Goal: Find specific page/section: Find specific page/section

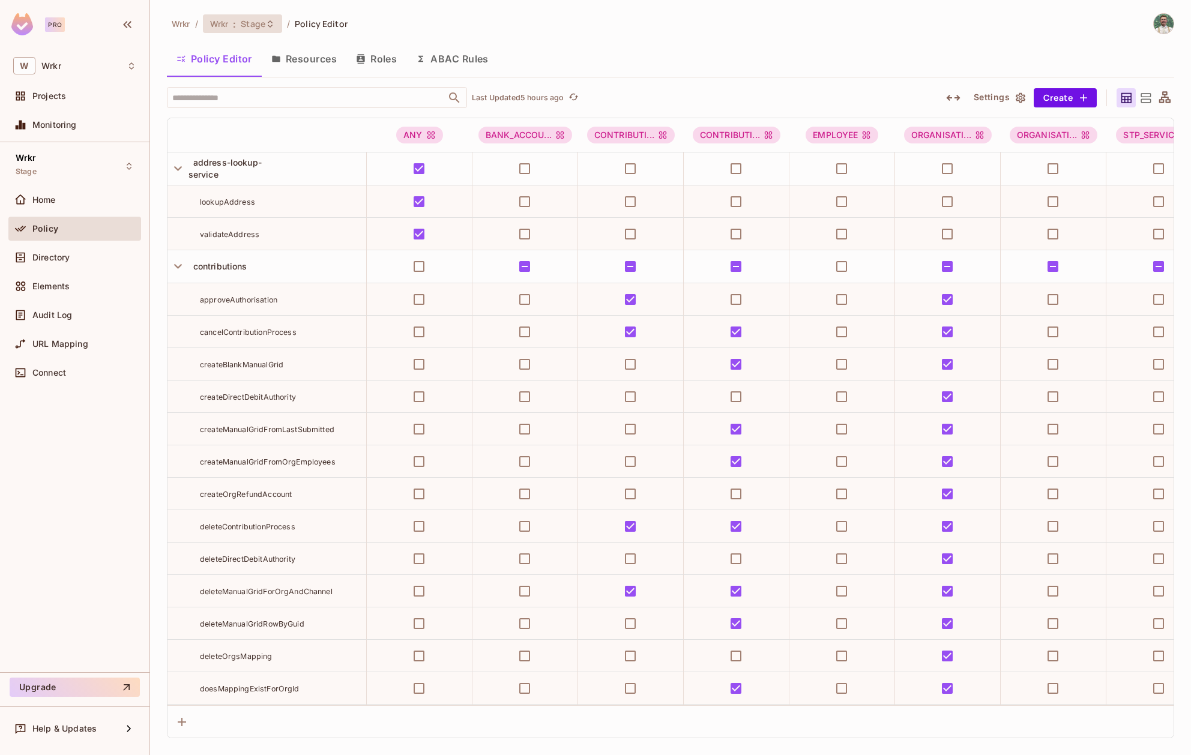
drag, startPoint x: 0, startPoint y: 0, endPoint x: 248, endPoint y: 25, distance: 249.1
click at [248, 25] on span "Stage" at bounding box center [253, 23] width 25 height 11
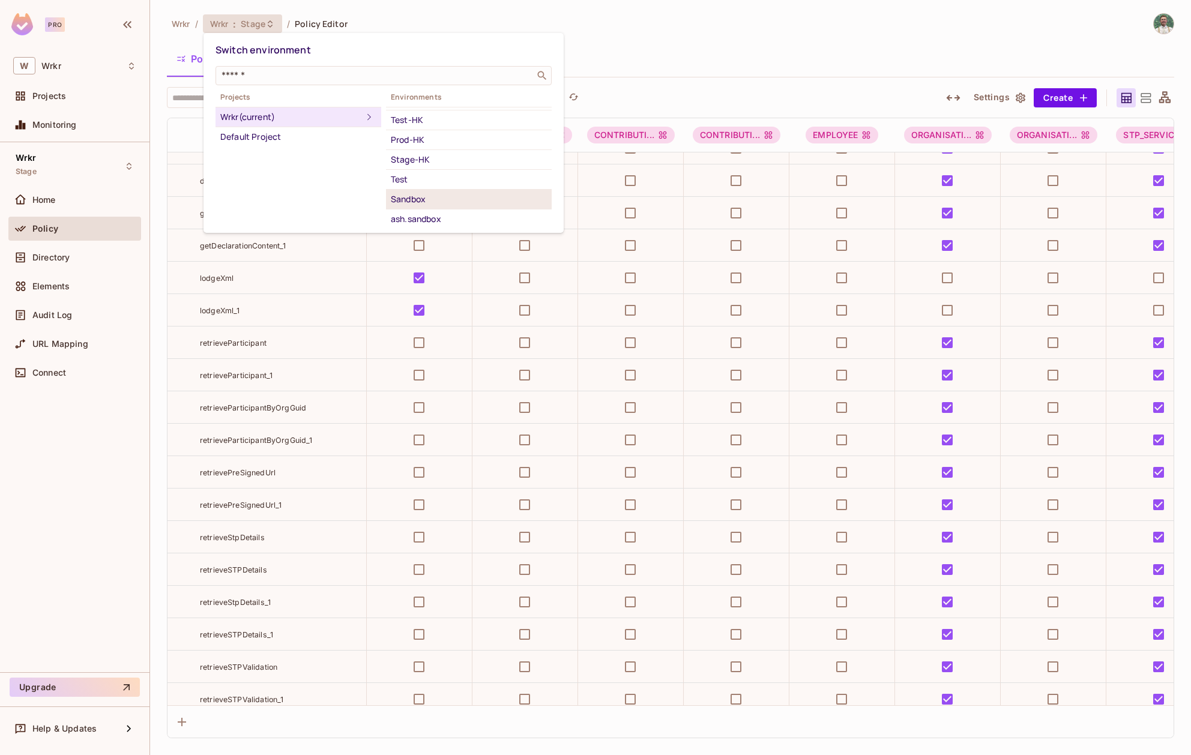
scroll to position [44, 0]
click at [457, 224] on div "Production" at bounding box center [469, 231] width 156 height 14
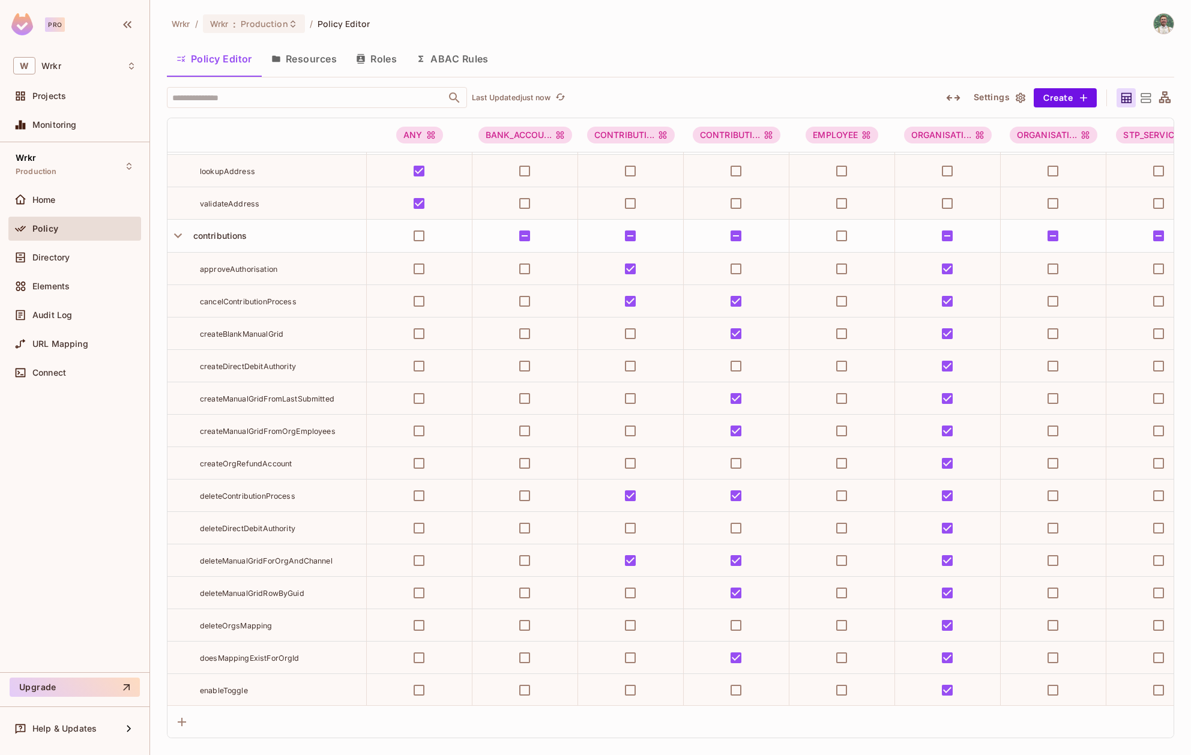
scroll to position [0, 0]
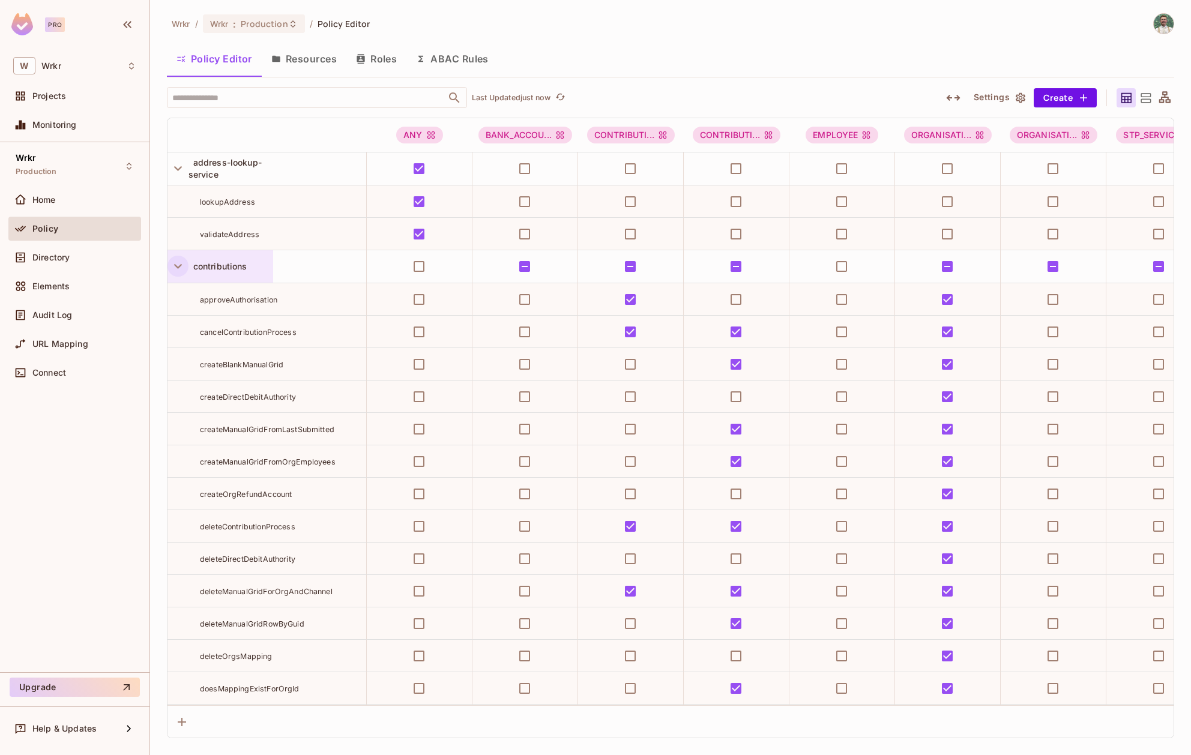
click at [178, 264] on icon "button" at bounding box center [178, 266] width 16 height 16
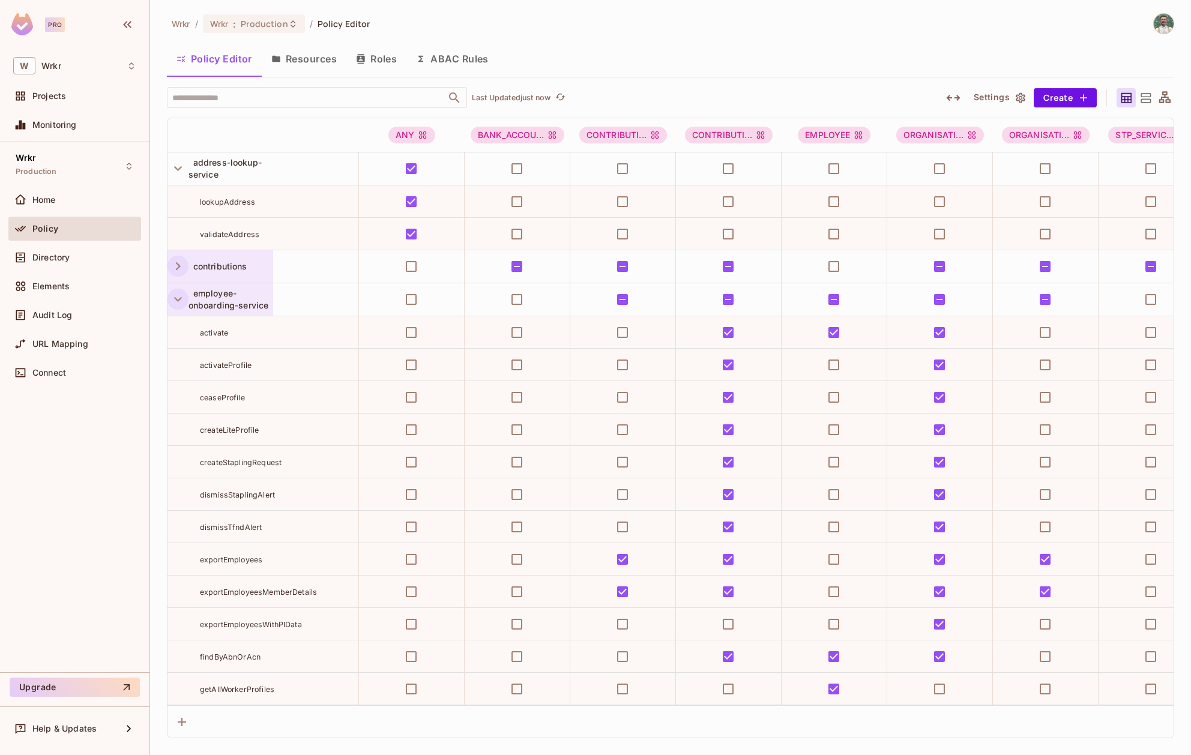
click at [176, 304] on icon "button" at bounding box center [178, 299] width 16 height 16
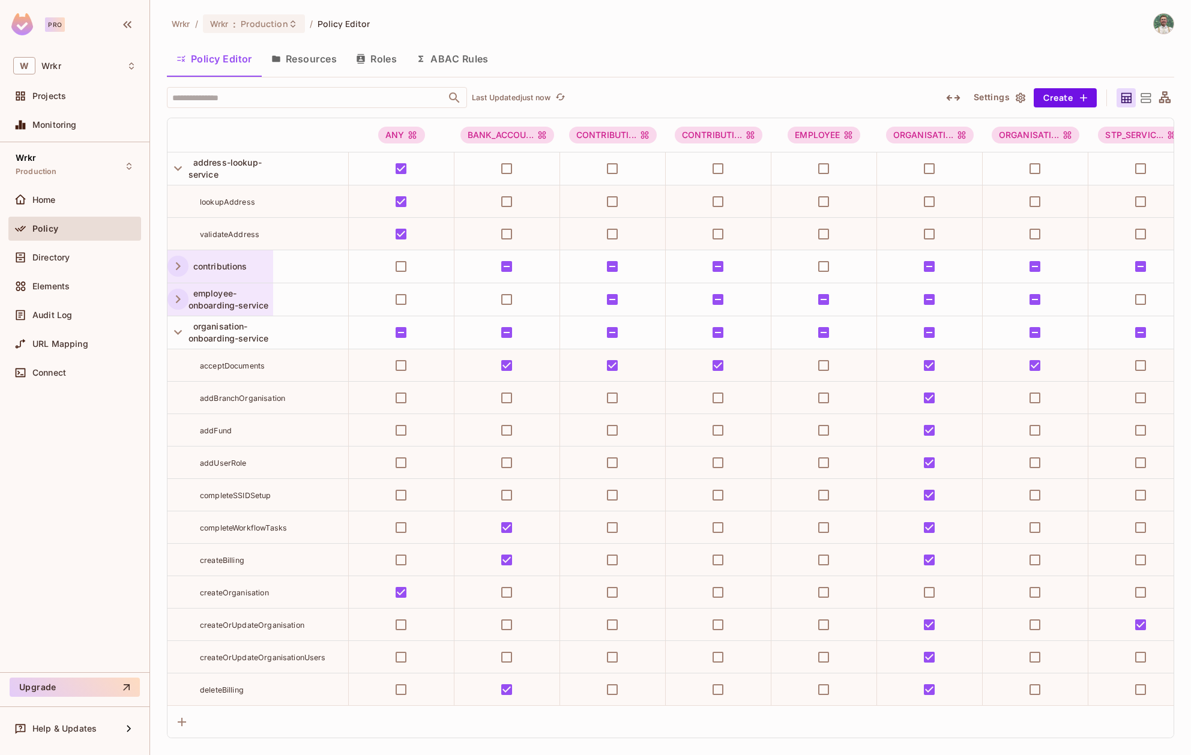
click at [174, 331] on icon "button" at bounding box center [178, 332] width 16 height 16
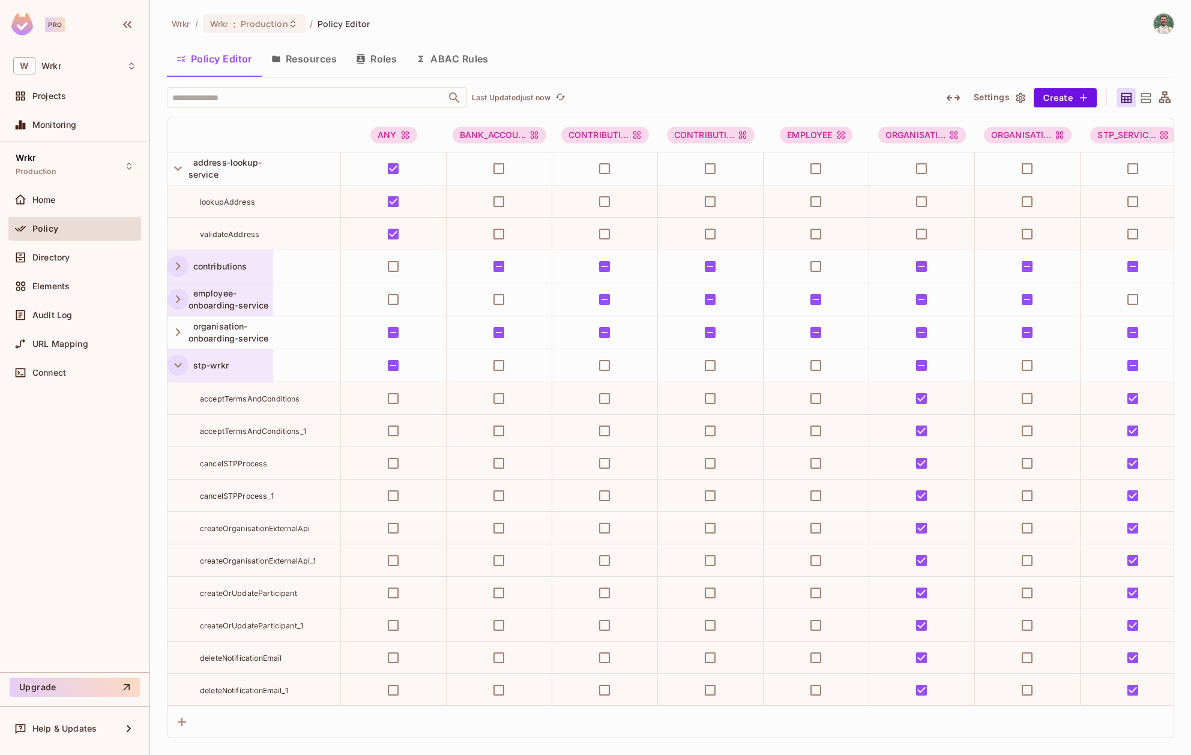
click at [177, 362] on icon "button" at bounding box center [178, 365] width 16 height 16
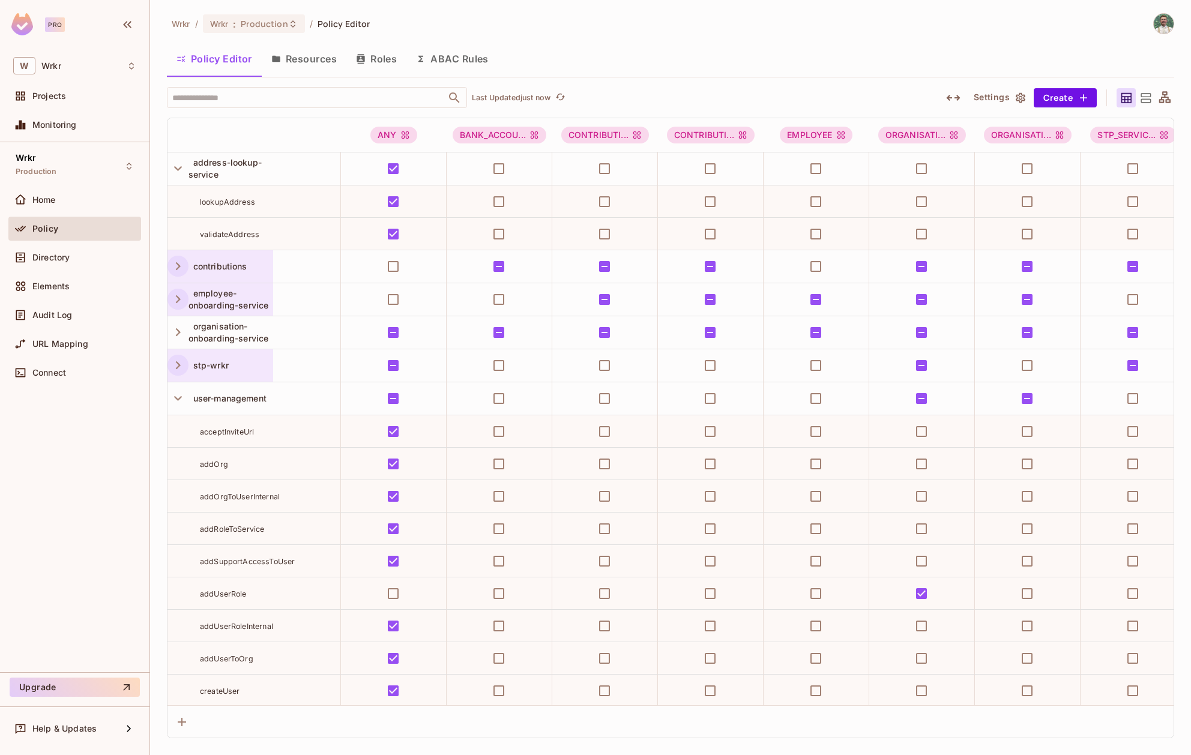
click at [176, 365] on icon "button" at bounding box center [178, 365] width 16 height 16
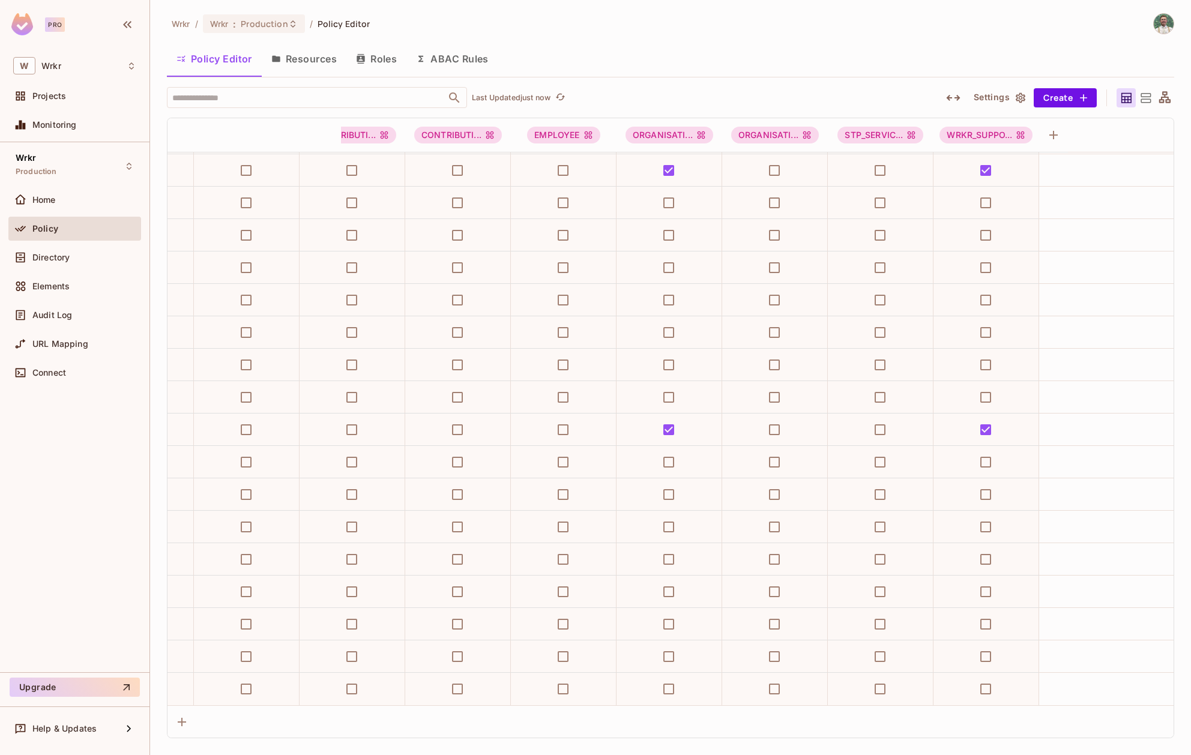
scroll to position [3057, 0]
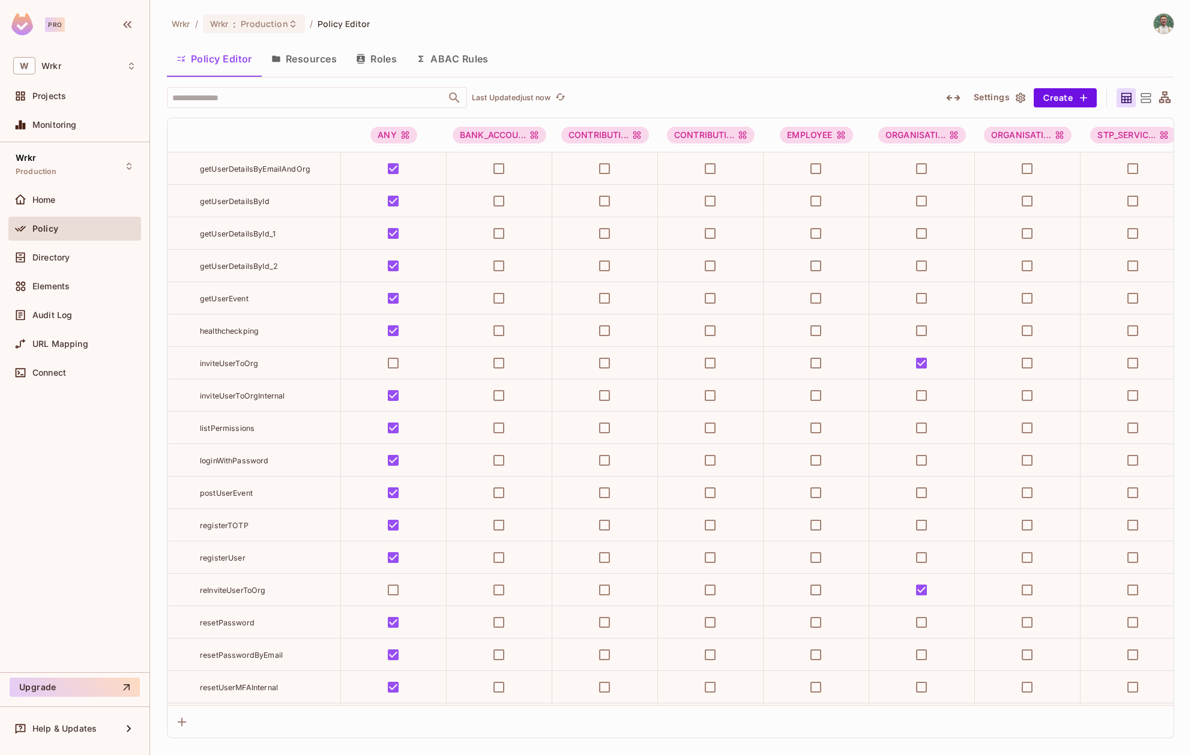
drag, startPoint x: 328, startPoint y: 705, endPoint x: 371, endPoint y: 702, distance: 42.7
click at [369, 704] on div "ANY BANK_ACCOU... CONTRIBUTI... CONTRIBUTI... EMPLOYEE ORGANISATI... ORGANISATI…" at bounding box center [670, 428] width 1007 height 621
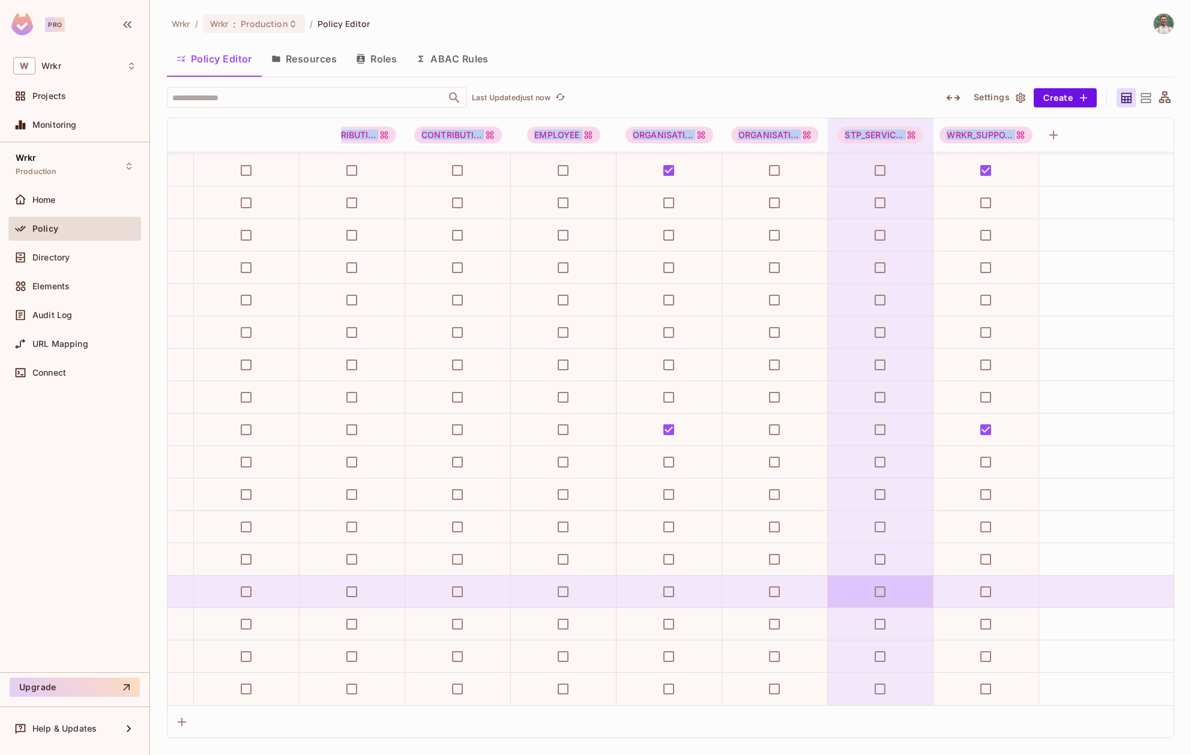
scroll to position [1605, 260]
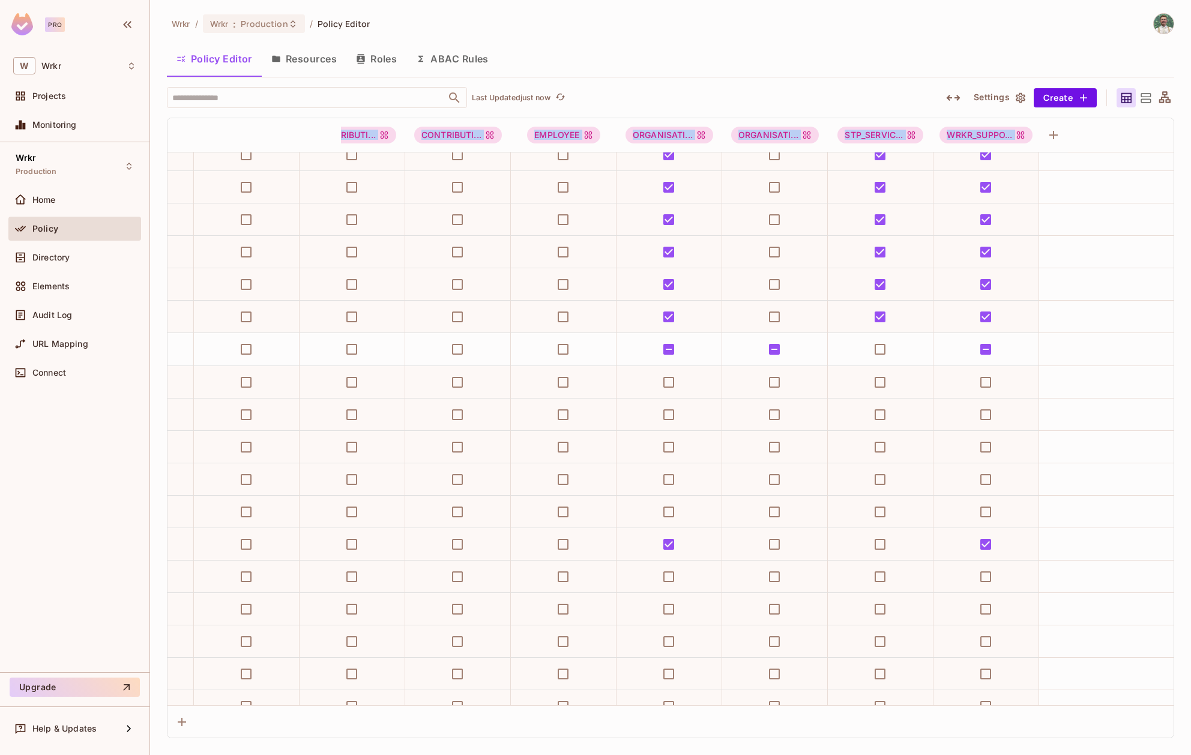
click at [952, 742] on div "Wrkr / Wrkr : Production / Policy Editor Policy Editor Resources Roles ABAC Rul…" at bounding box center [670, 377] width 1041 height 755
click at [738, 22] on div "Wrkr / Wrkr : Production / Policy Editor" at bounding box center [670, 23] width 1007 height 21
click at [841, 68] on div "Policy Editor Resources Roles ABAC Rules" at bounding box center [670, 59] width 1007 height 30
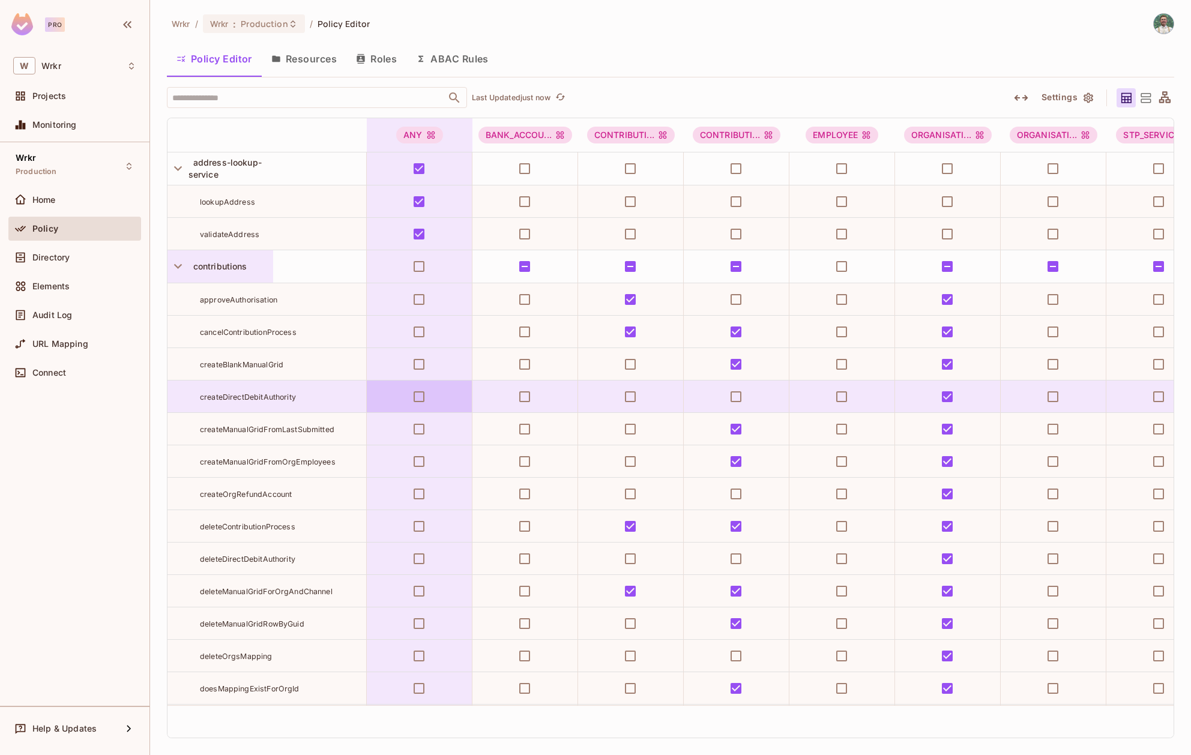
click at [181, 262] on icon "button" at bounding box center [178, 266] width 16 height 16
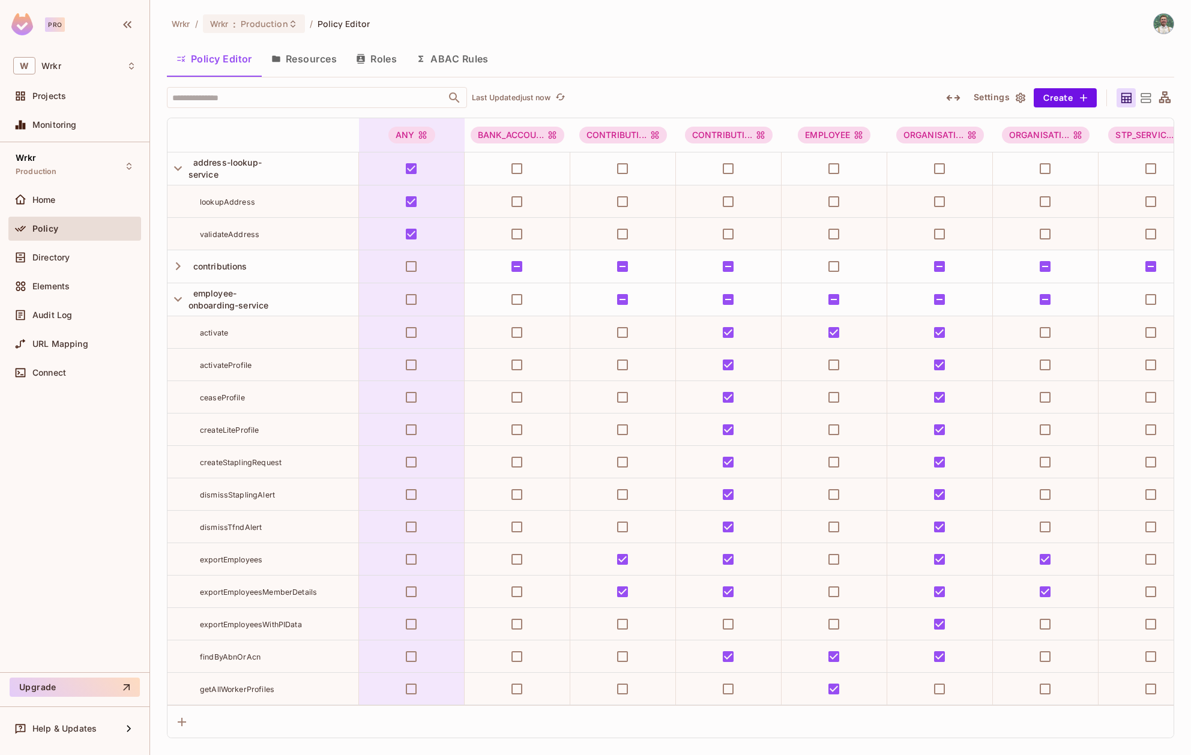
drag, startPoint x: 178, startPoint y: 301, endPoint x: 181, endPoint y: 324, distance: 23.6
click at [178, 301] on icon "button" at bounding box center [178, 299] width 16 height 16
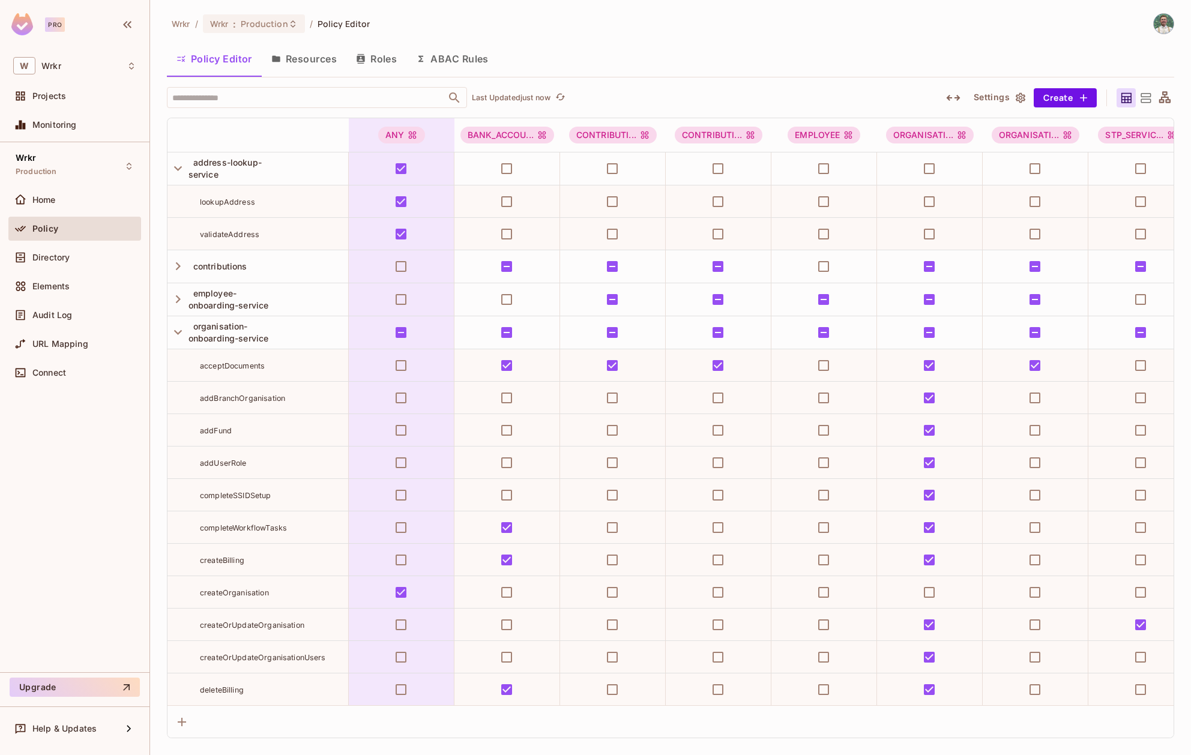
click at [179, 332] on icon "button" at bounding box center [178, 332] width 8 height 5
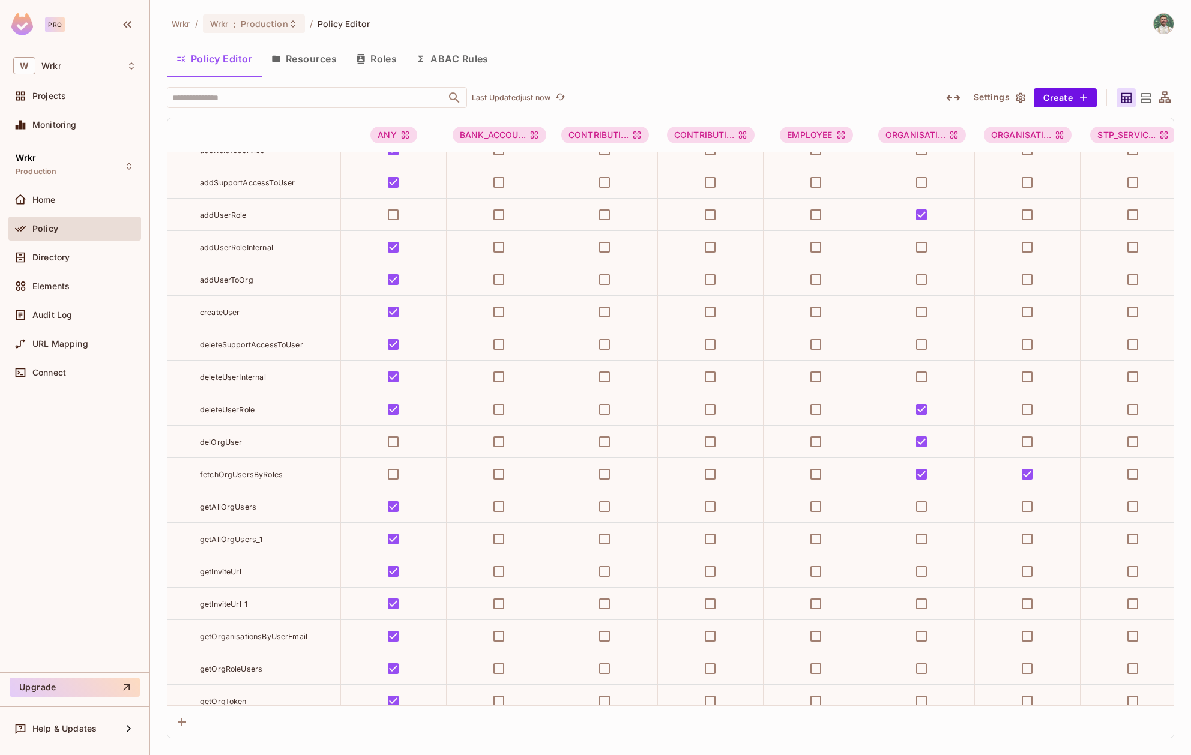
scroll to position [1678, 0]
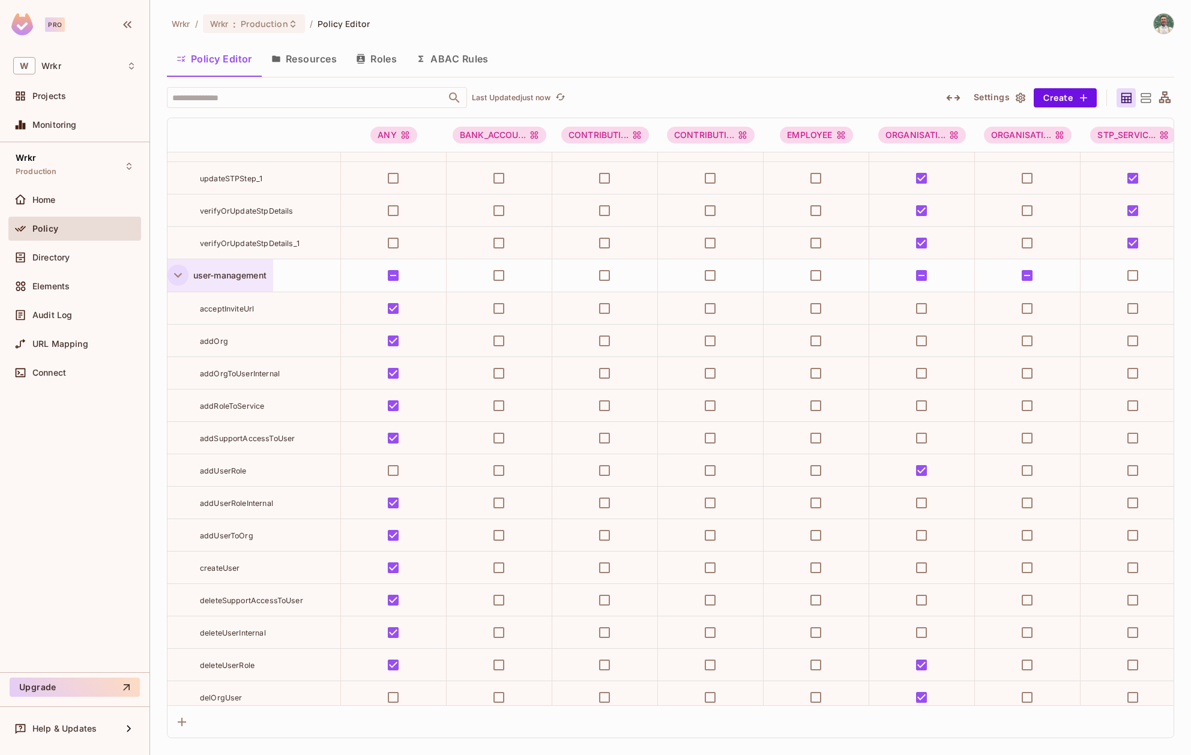
click at [176, 275] on icon "button" at bounding box center [178, 275] width 8 height 5
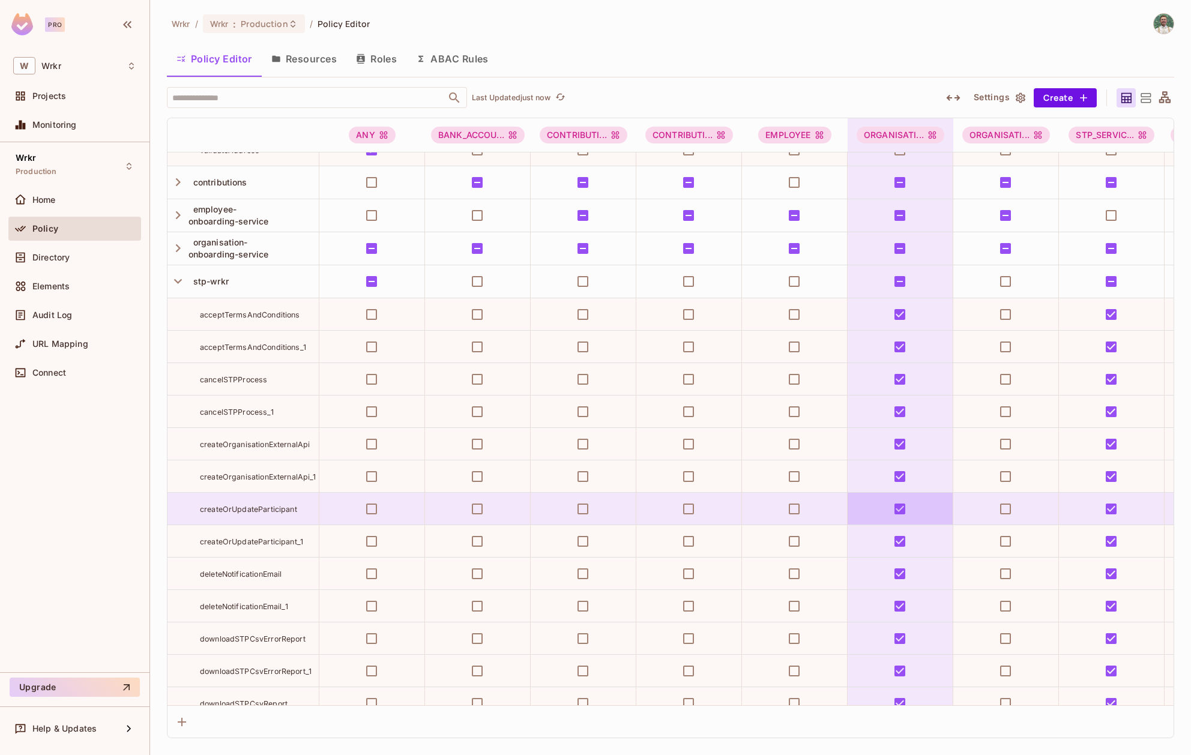
scroll to position [0, 0]
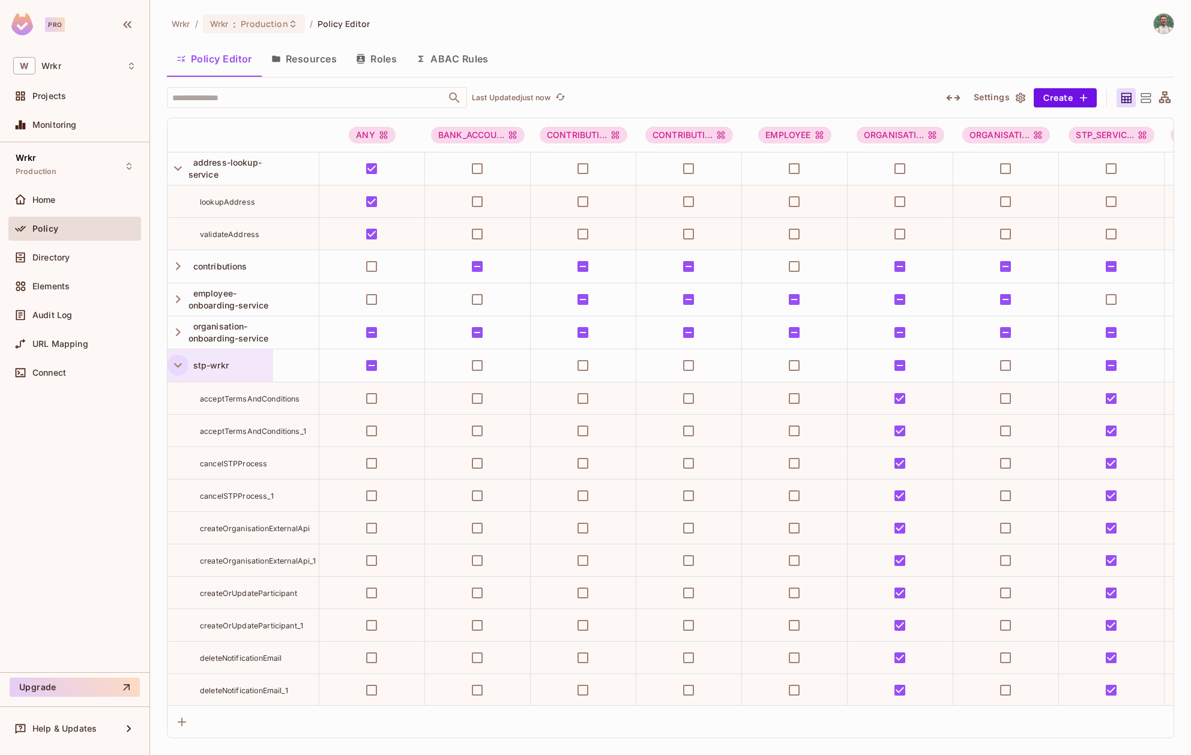
click at [180, 365] on icon "button" at bounding box center [178, 365] width 8 height 5
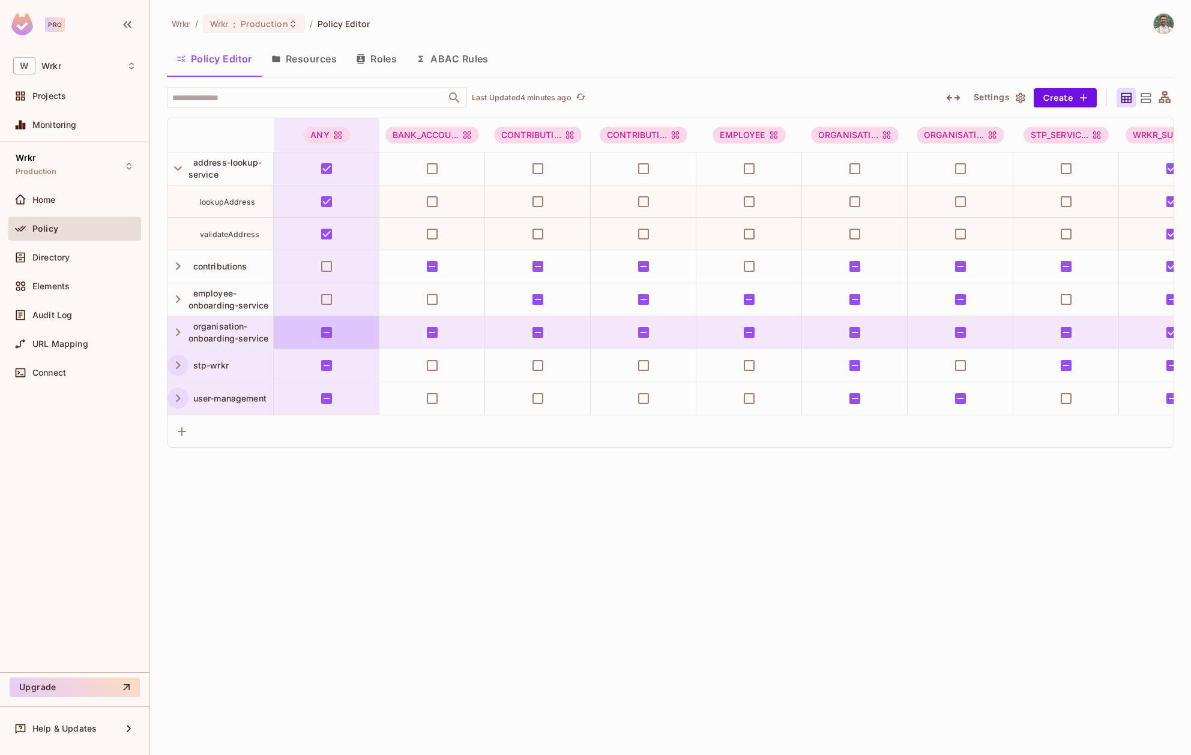
click at [328, 488] on div "Wrkr / Wrkr : Production / Policy Editor Policy Editor Resources Roles ABAC Rul…" at bounding box center [670, 377] width 1041 height 755
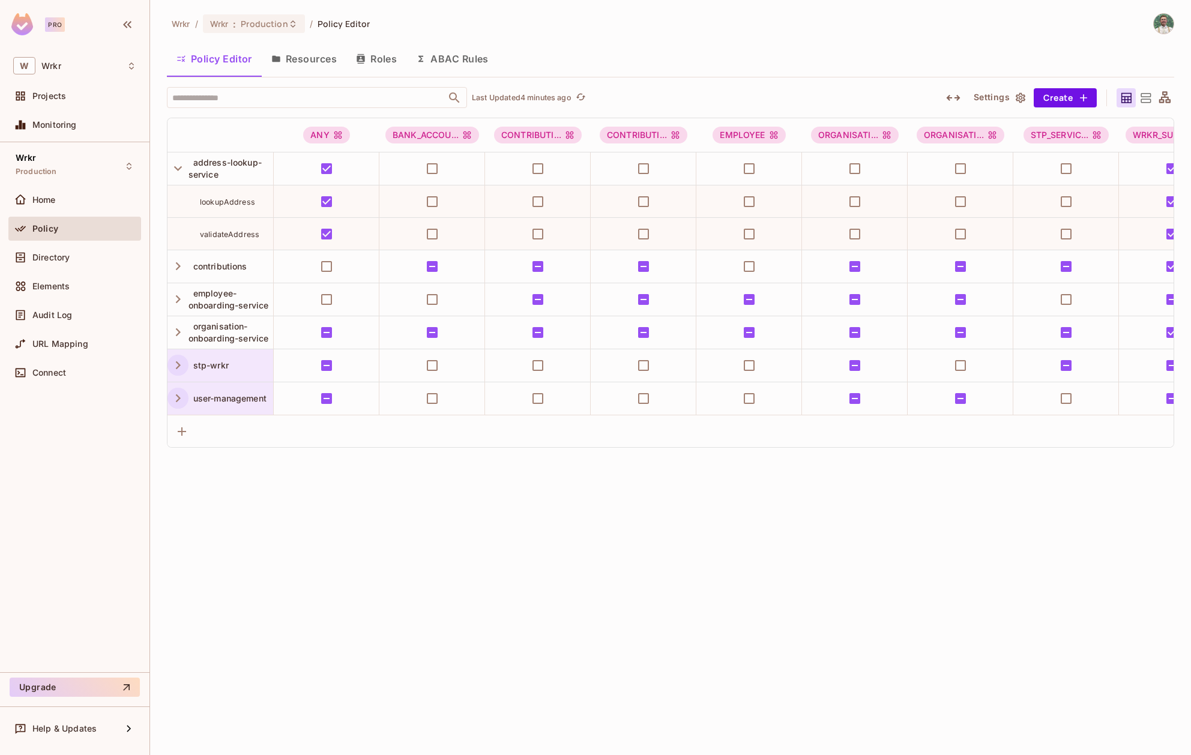
drag, startPoint x: 401, startPoint y: 603, endPoint x: 386, endPoint y: 514, distance: 90.7
click at [401, 603] on div "Wrkr / Wrkr : Production / Policy Editor Policy Editor Resources Roles ABAC Rul…" at bounding box center [670, 377] width 1041 height 755
click at [301, 478] on div "Wrkr / Wrkr : Production / Policy Editor Policy Editor Resources Roles ABAC Rul…" at bounding box center [670, 377] width 1041 height 755
click at [215, 536] on div "Wrkr / Wrkr : Production / Policy Editor Policy Editor Resources Roles ABAC Rul…" at bounding box center [670, 377] width 1041 height 755
click at [242, 573] on div "Wrkr / Wrkr : Production / Policy Editor Policy Editor Resources Roles ABAC Rul…" at bounding box center [670, 377] width 1041 height 755
